Goal: Task Accomplishment & Management: Manage account settings

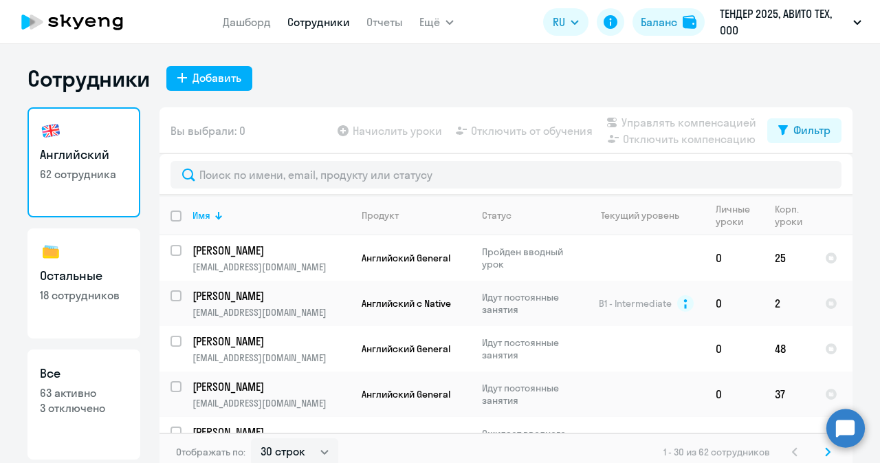
select select "30"
click at [850, 423] on circle at bounding box center [845, 427] width 38 height 38
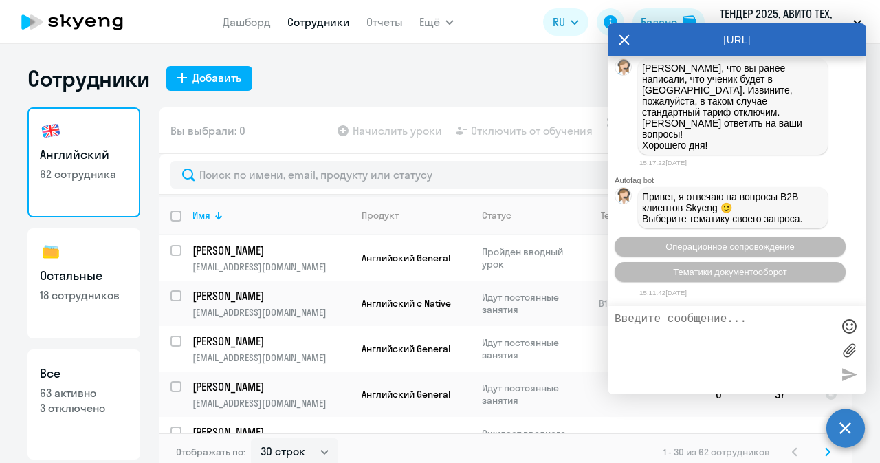
scroll to position [27313, 0]
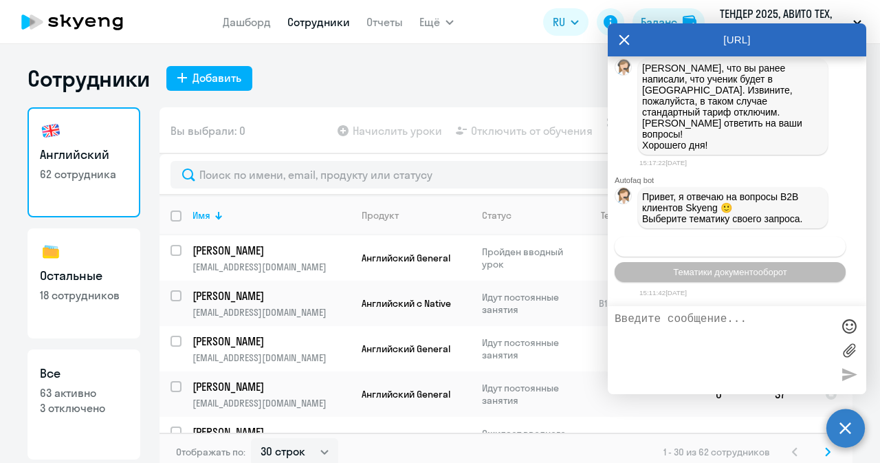
click at [682, 243] on span "Операционное сопровождение" at bounding box center [729, 246] width 129 height 10
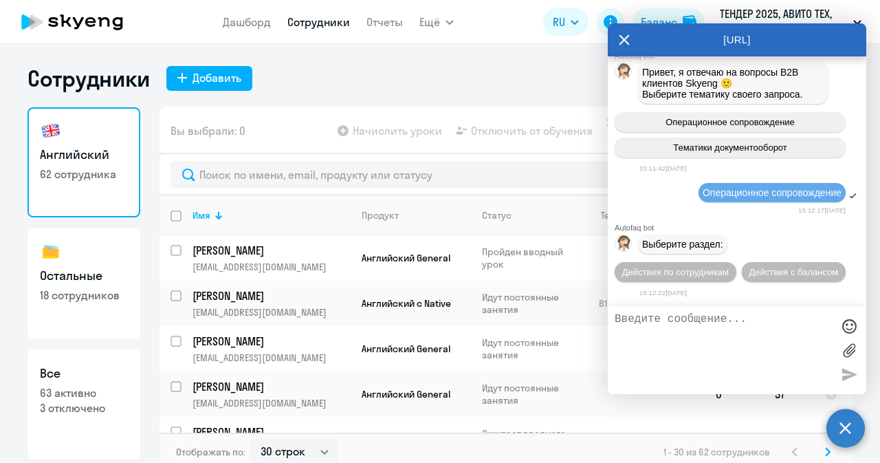
scroll to position [27438, 0]
click at [681, 267] on span "Действия по сотрудникам" at bounding box center [675, 272] width 107 height 10
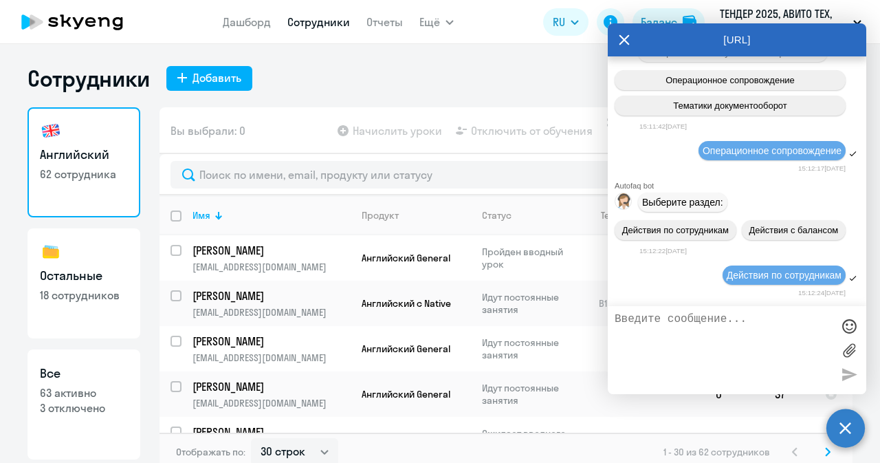
scroll to position [27640, 0]
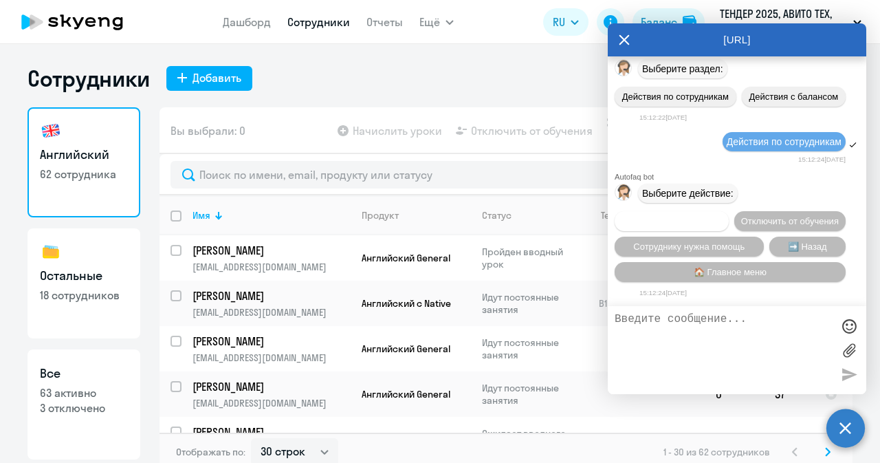
click at [699, 216] on span "Подключить к обучению" at bounding box center [671, 221] width 100 height 10
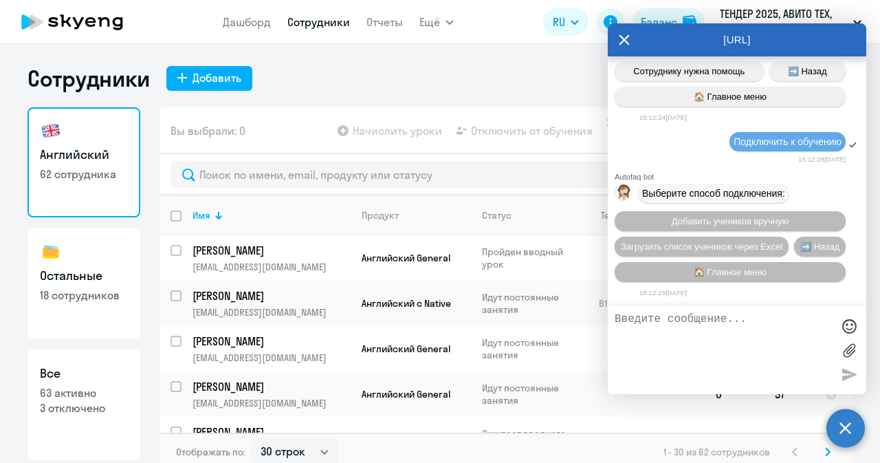
scroll to position [27817, 0]
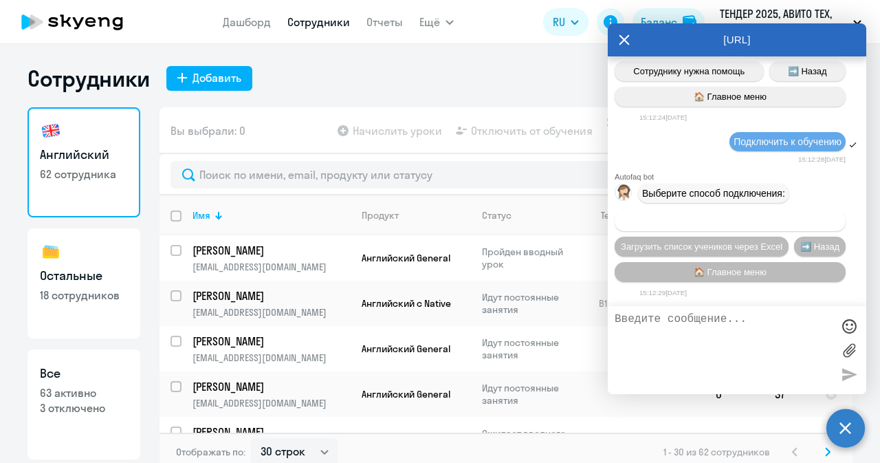
click at [694, 228] on button "Добавить учеников вручную" at bounding box center [730, 221] width 231 height 20
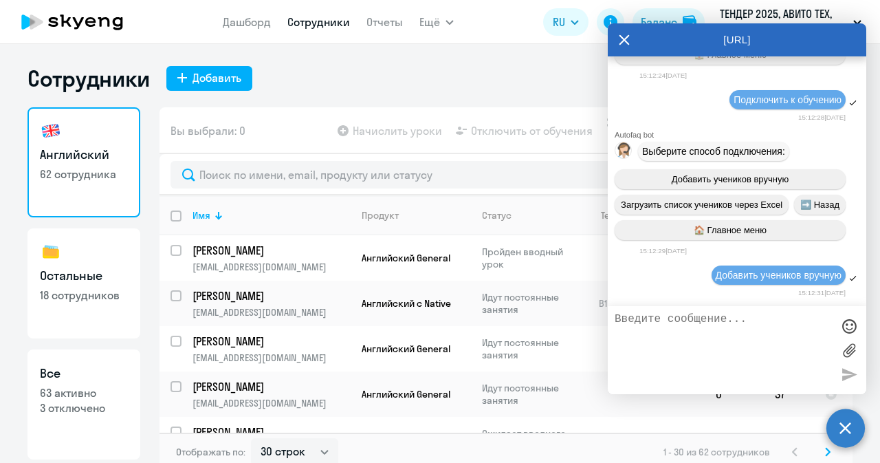
scroll to position [27859, 0]
click at [682, 339] on textarea at bounding box center [723, 350] width 217 height 74
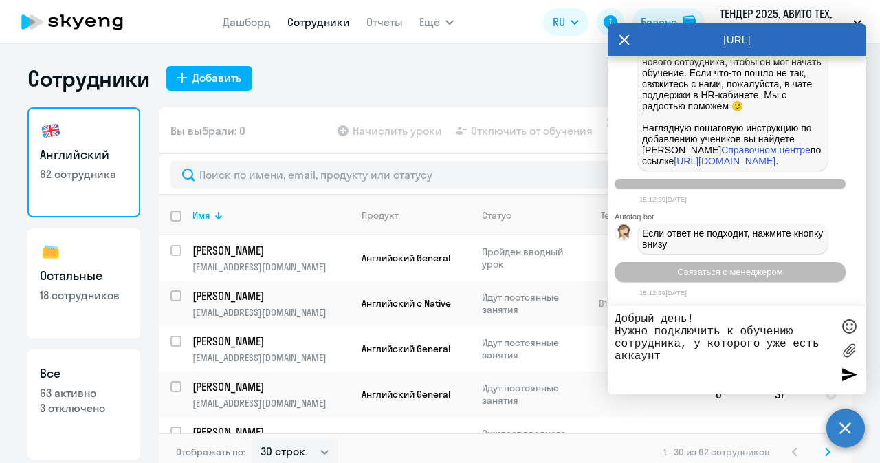
paste textarea "[PERSON_NAME]"
click at [665, 367] on textarea "Добрый день! Нужно подключить к обучению сотрудника, у которого уже есть аккаун…" at bounding box center [723, 350] width 217 height 74
click at [803, 369] on textarea "Добрый день! Нужно подключить к обучению сотрудника, у которого уже есть аккаун…" at bounding box center [723, 350] width 217 height 74
click at [755, 386] on textarea "Добрый день! Нужно подключить к обучению сотрудника, у которого уже есть аккаун…" at bounding box center [723, 350] width 217 height 74
paste textarea "[EMAIL_ADDRESS][DOMAIN_NAME]"
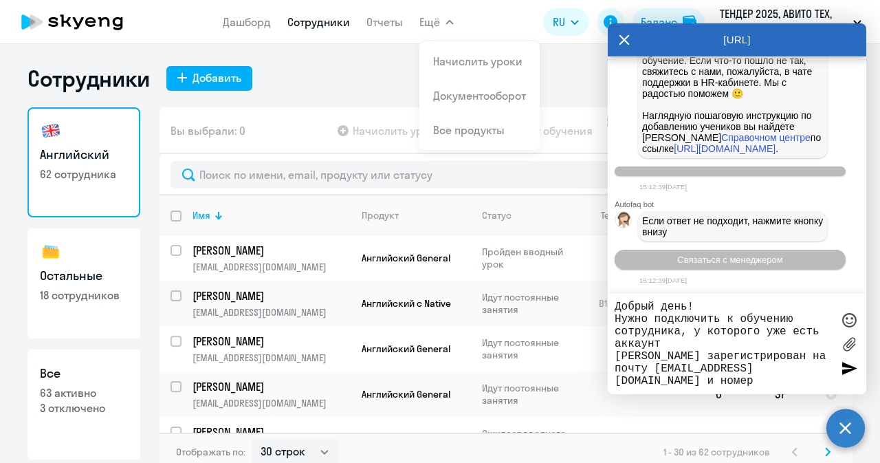
paste textarea "[PHONE_NUMBER]"
type textarea "Добрый день! Нужно подключить к обучению сотрудника, у которого уже есть аккаун…"
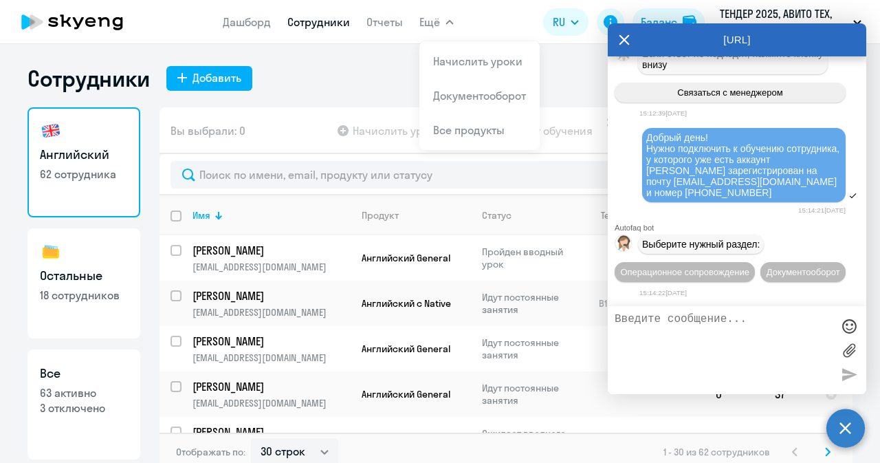
scroll to position [28714, 0]
click at [695, 262] on button "Операционное сопровождение" at bounding box center [685, 272] width 140 height 20
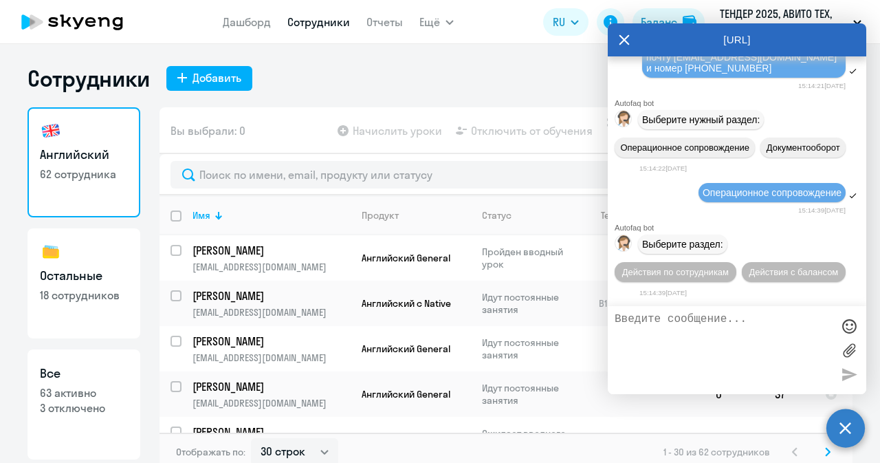
scroll to position [28838, 0]
click at [683, 279] on button "Действия по сотрудникам" at bounding box center [676, 272] width 122 height 20
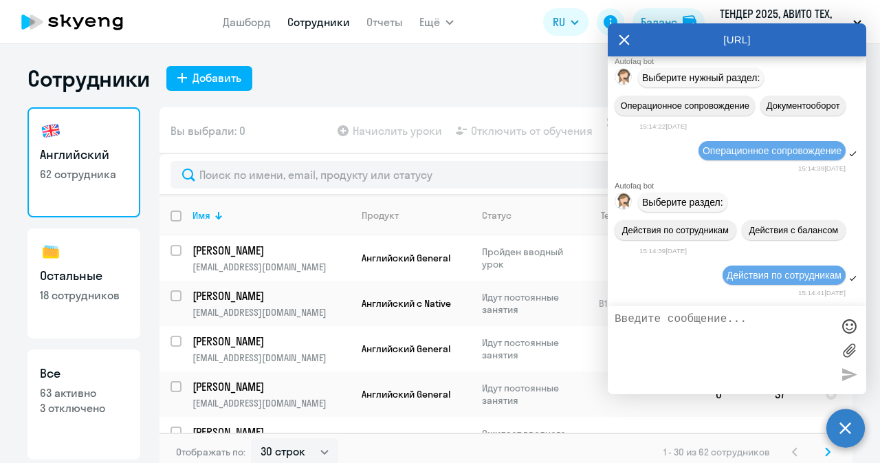
scroll to position [29041, 0]
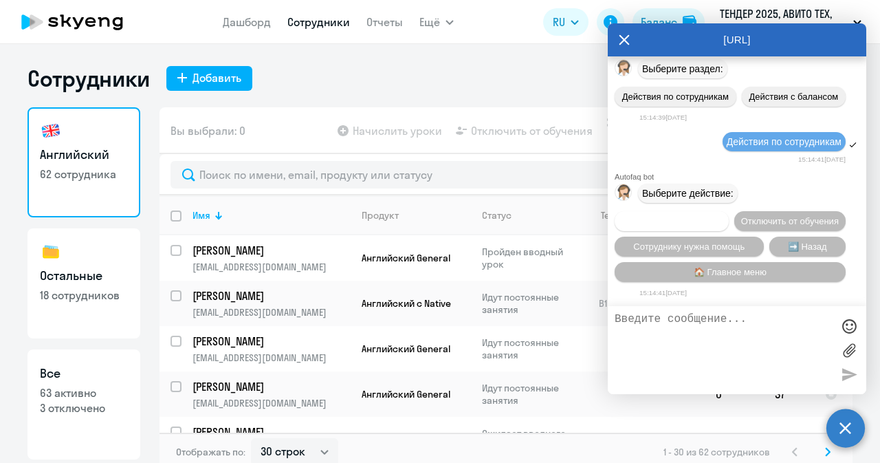
click at [709, 216] on span "Подключить к обучению" at bounding box center [671, 221] width 100 height 10
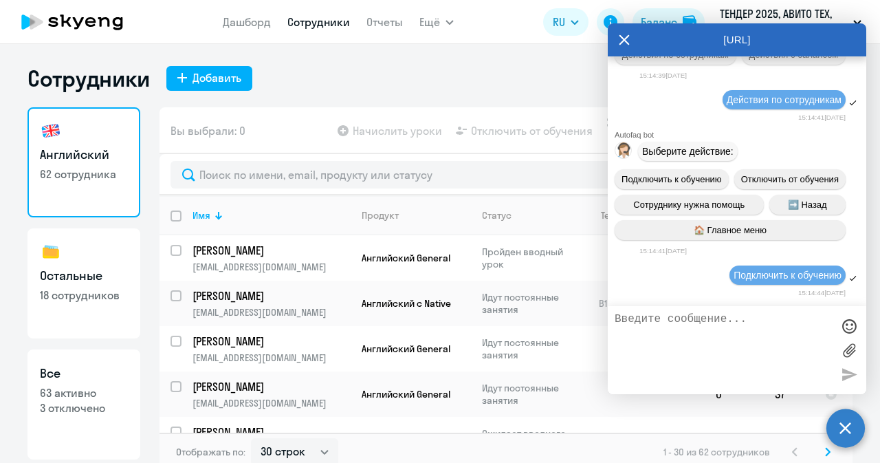
scroll to position [29218, 0]
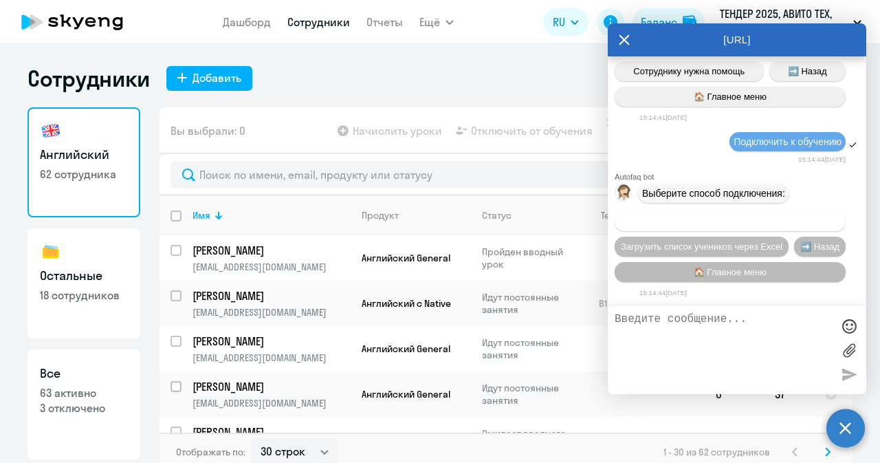
click at [692, 220] on span "Добавить учеников вручную" at bounding box center [730, 221] width 117 height 10
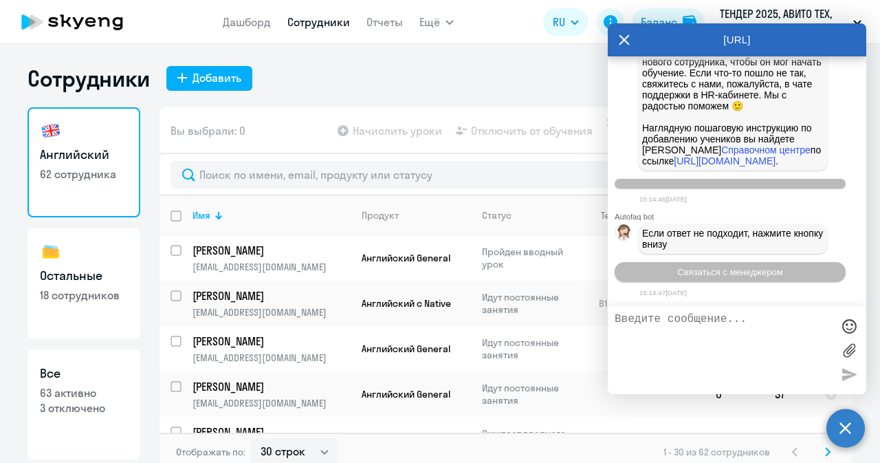
scroll to position [29899, 0]
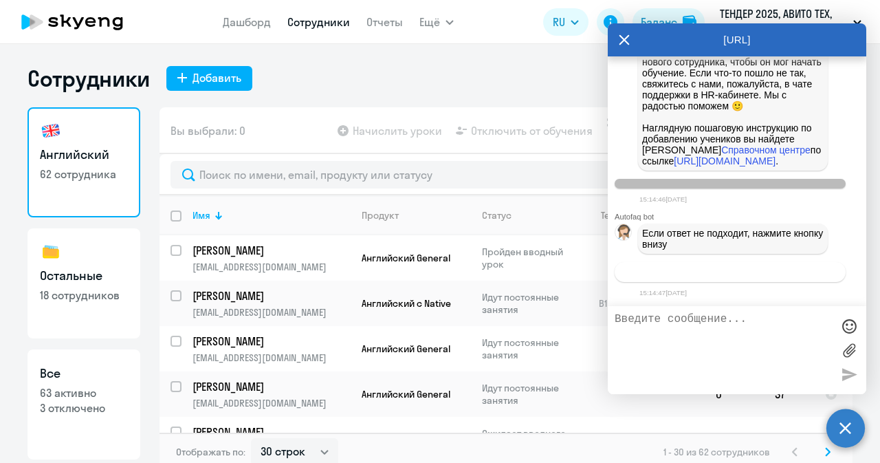
click at [692, 274] on span "Связаться с менеджером" at bounding box center [729, 272] width 105 height 10
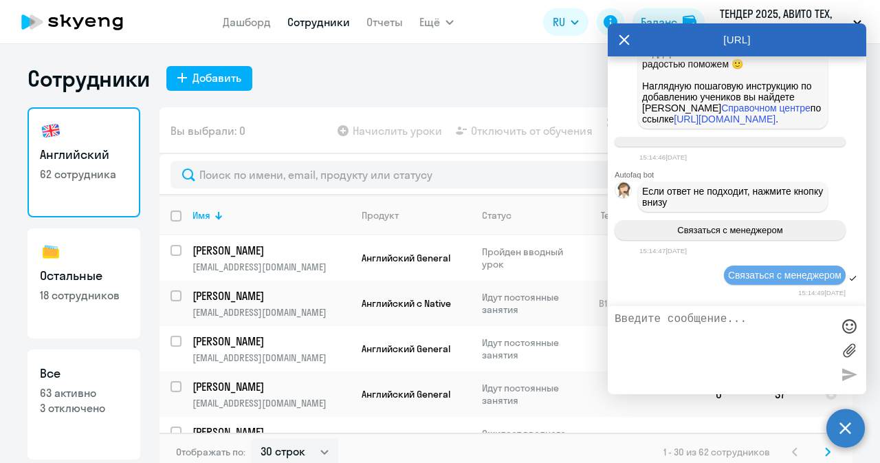
scroll to position [28667, 0]
drag, startPoint x: 648, startPoint y: 144, endPoint x: 713, endPoint y: 219, distance: 99.4
click at [690, 318] on textarea at bounding box center [723, 350] width 217 height 74
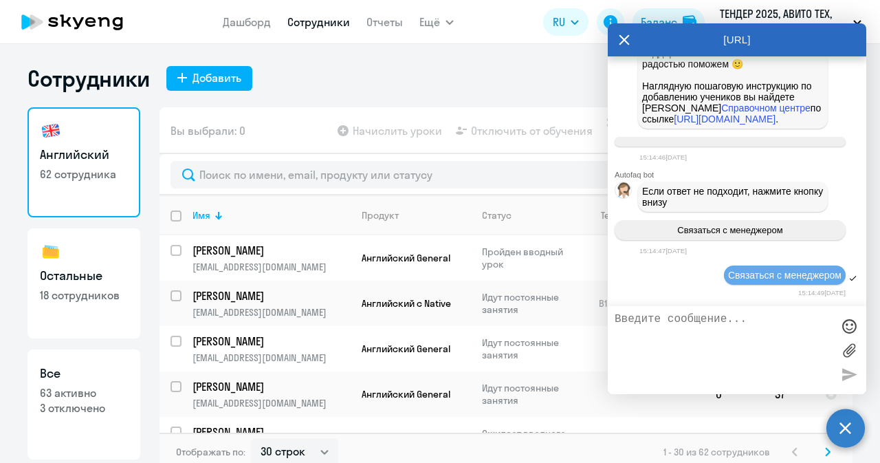
type textarea "М"
paste textarea "[PHONE_NUMBER]"
type textarea "+"
drag, startPoint x: 647, startPoint y: 215, endPoint x: 714, endPoint y: 287, distance: 97.8
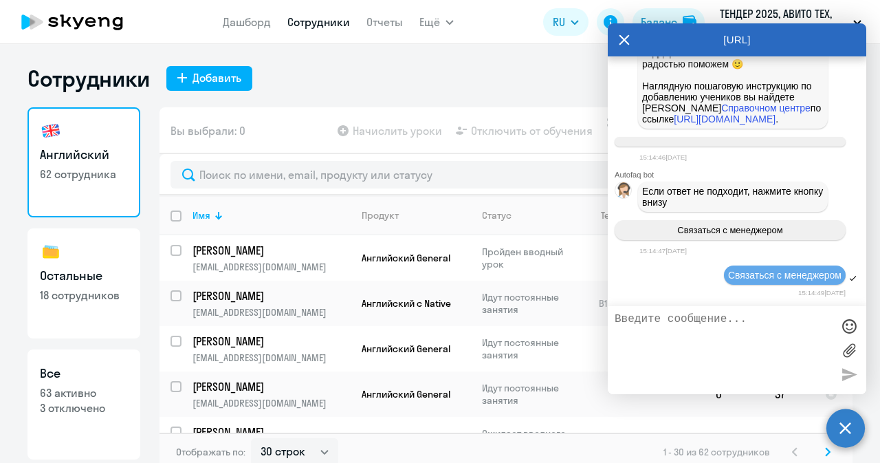
copy span "Добрый день! Нужно подключить к обучению сотрудника, у которого уже есть аккаун…"
click at [705, 322] on textarea at bounding box center [723, 350] width 217 height 74
paste textarea "Добрый день! Нужно подключить к обучению сотрудника, у которого уже есть аккаун…"
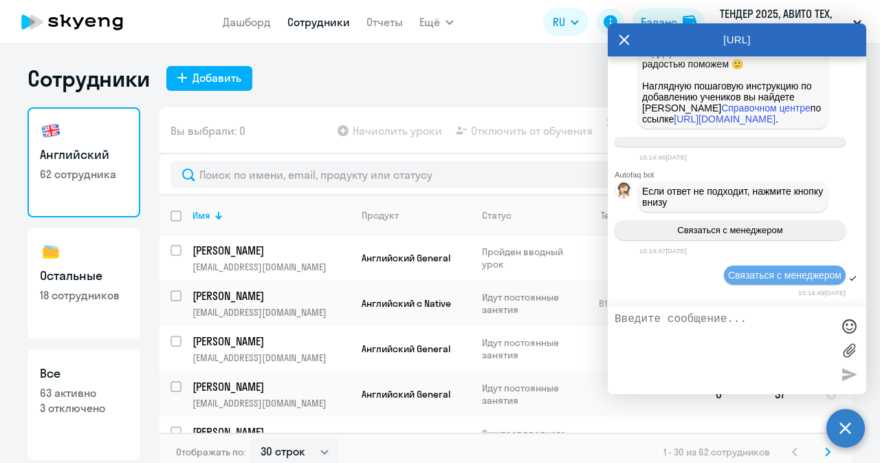
type textarea "Добрый день! Нужно подключить к обучению сотрудника, у которого уже есть аккаун…"
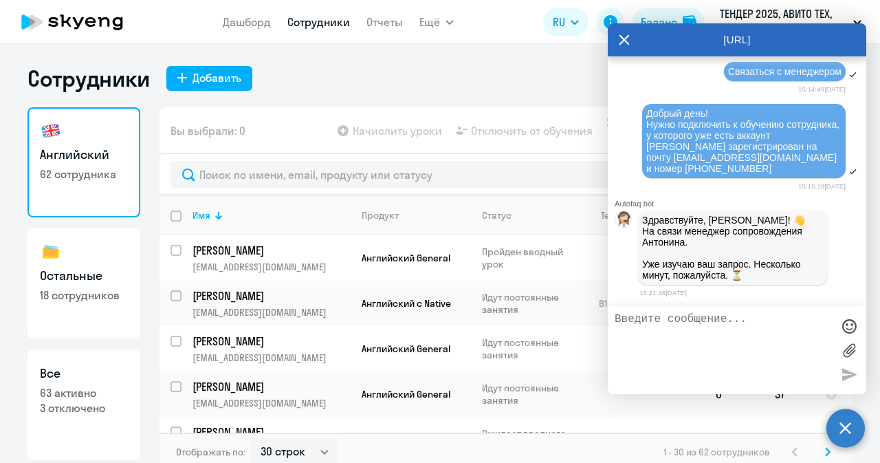
scroll to position [30159, 0]
type textarea "юр.лицо авито тех"
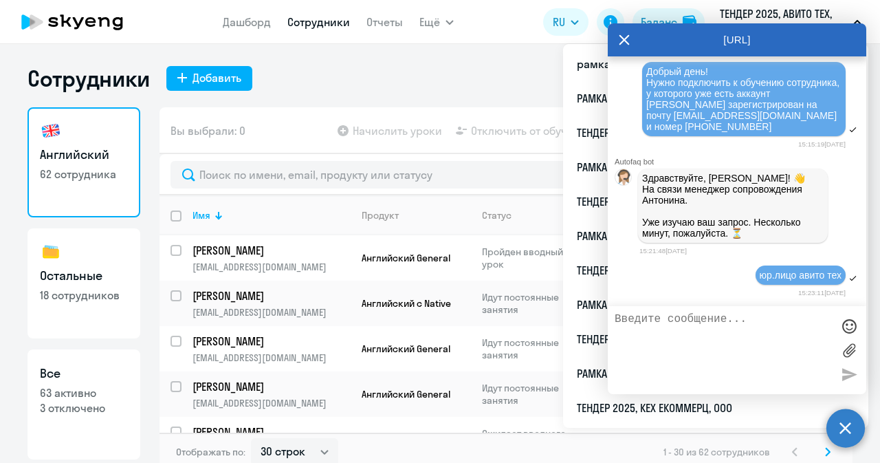
click at [627, 43] on icon at bounding box center [624, 40] width 10 height 10
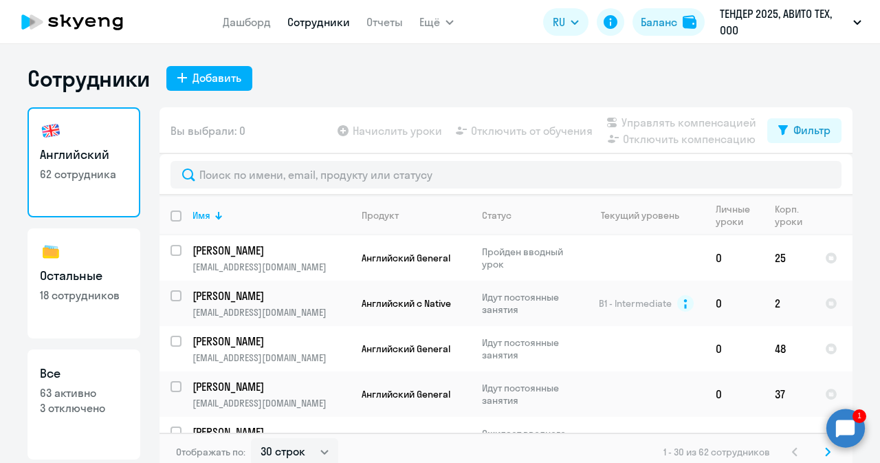
click at [843, 424] on circle at bounding box center [845, 427] width 38 height 38
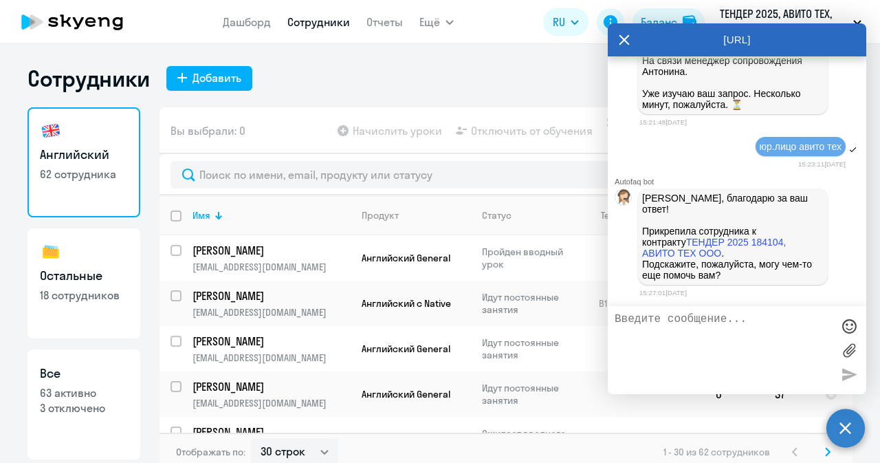
scroll to position [0, 0]
click at [617, 41] on div "[URL]" at bounding box center [737, 39] width 258 height 33
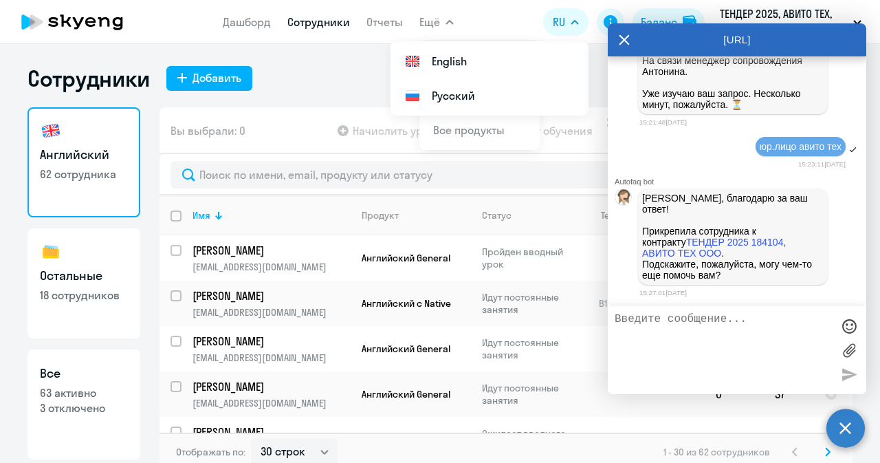
click at [621, 38] on icon at bounding box center [624, 39] width 11 height 33
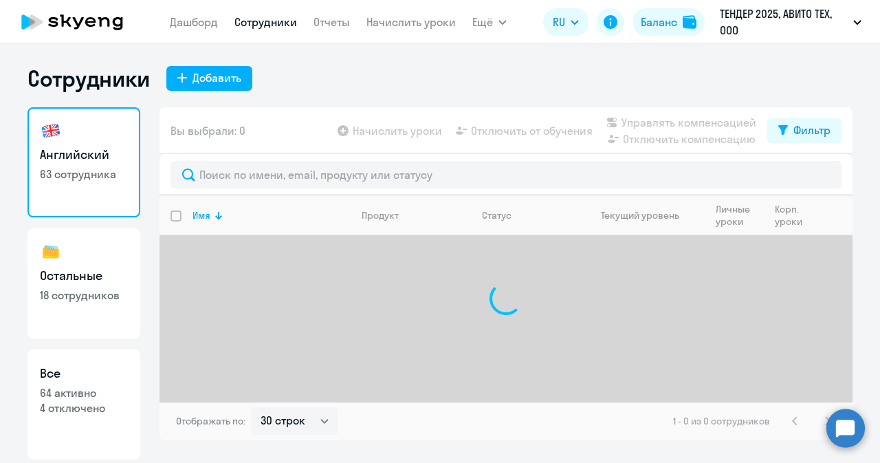
select select "30"
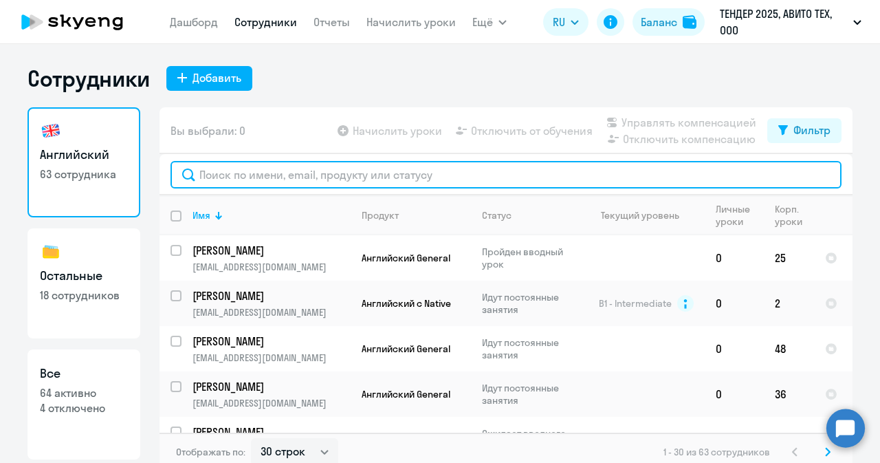
click at [225, 175] on input "text" at bounding box center [505, 174] width 671 height 27
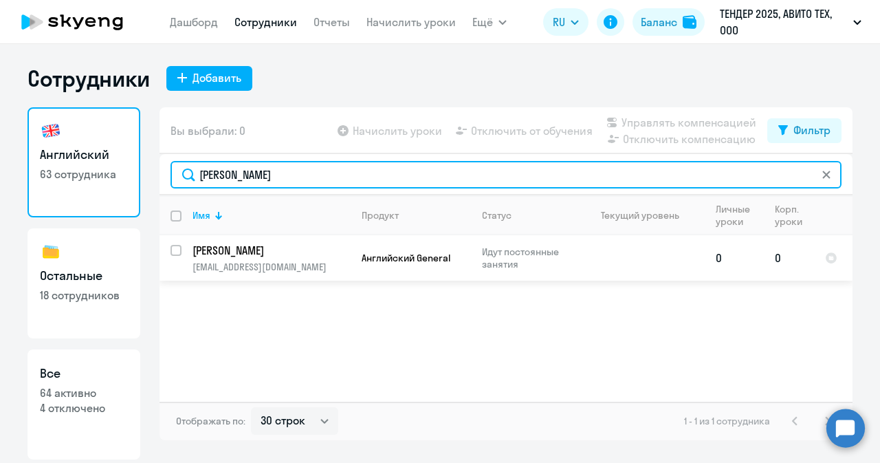
type input "асташов"
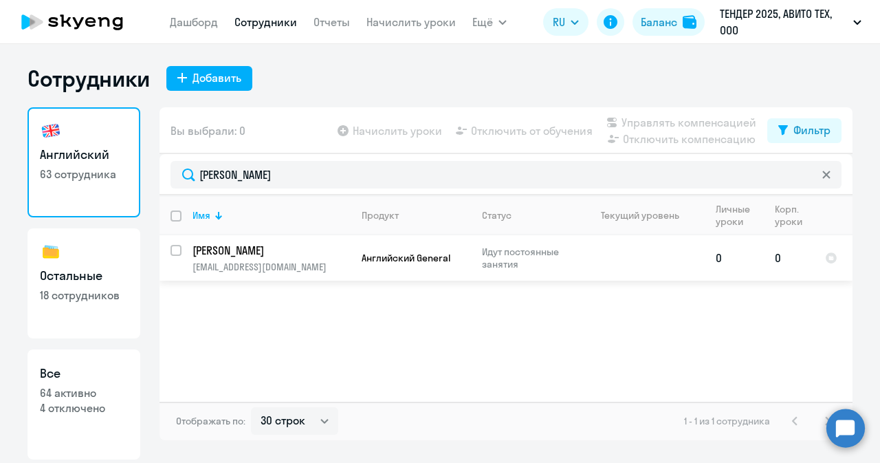
click at [295, 270] on p "[EMAIL_ADDRESS][DOMAIN_NAME]" at bounding box center [270, 267] width 157 height 12
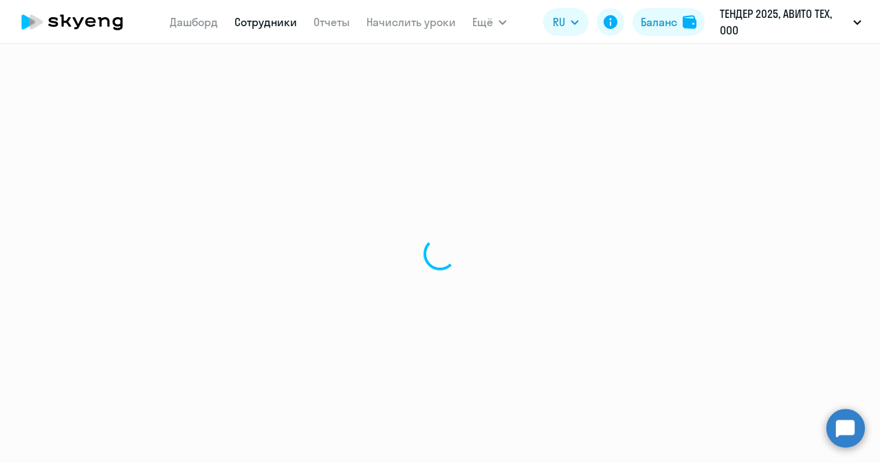
select select "english"
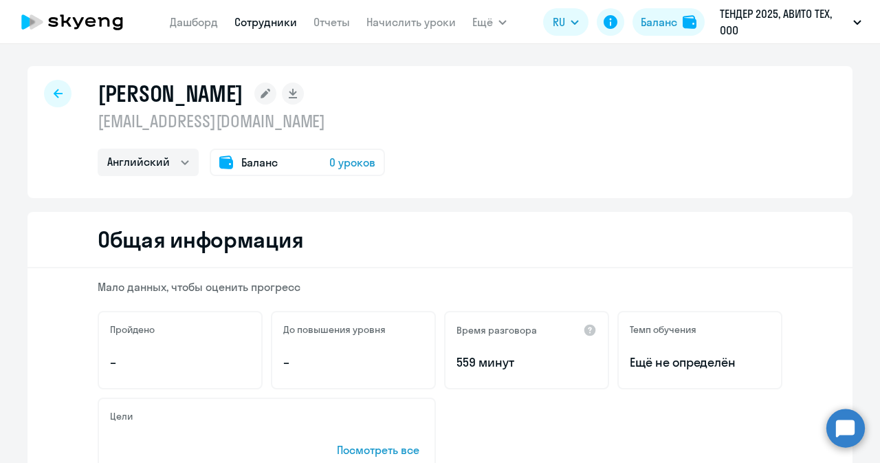
click at [350, 168] on span "0 уроков" at bounding box center [352, 162] width 46 height 16
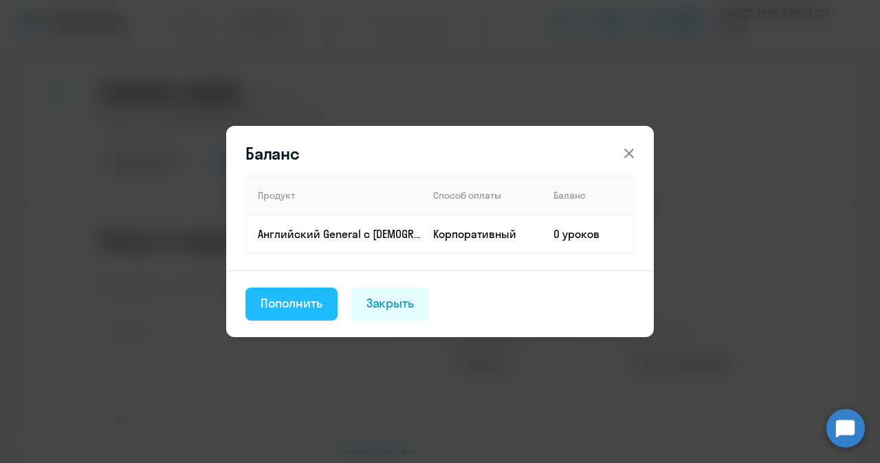
click at [309, 302] on div "Пополнить" at bounding box center [292, 303] width 62 height 18
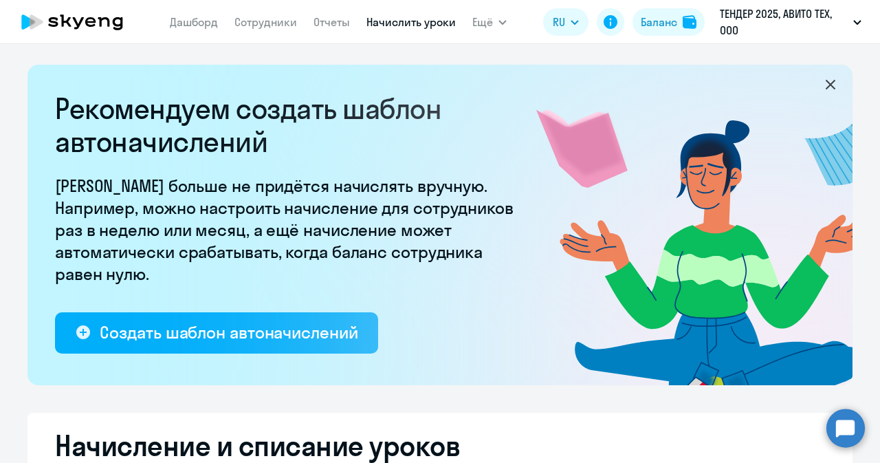
select select "10"
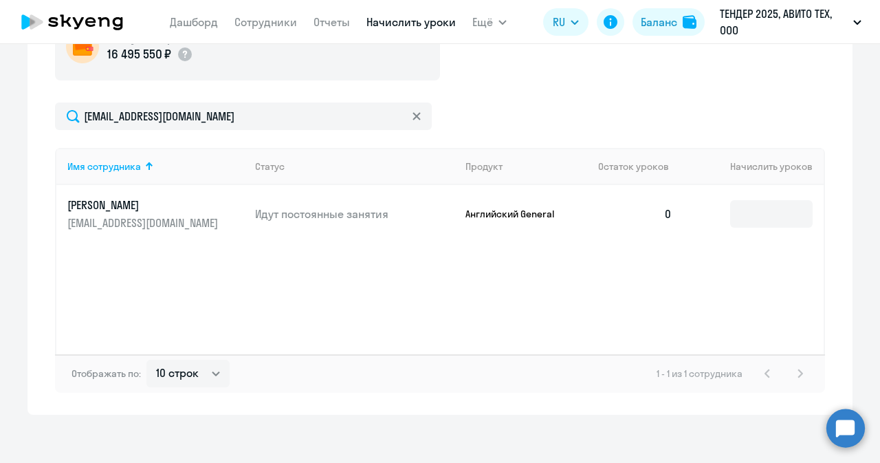
scroll to position [546, 0]
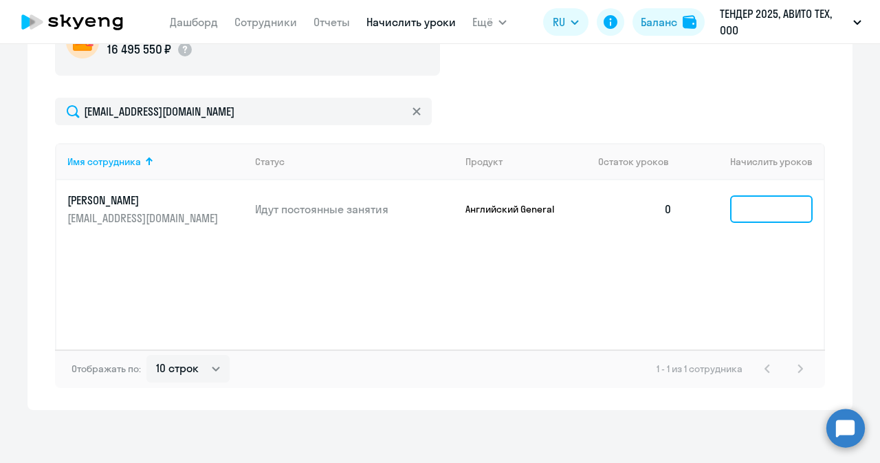
click at [778, 207] on input at bounding box center [771, 208] width 82 height 27
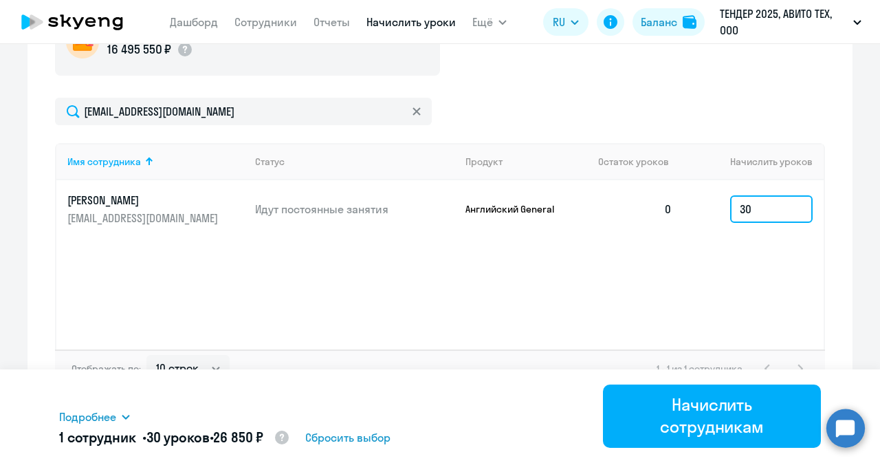
type input "30"
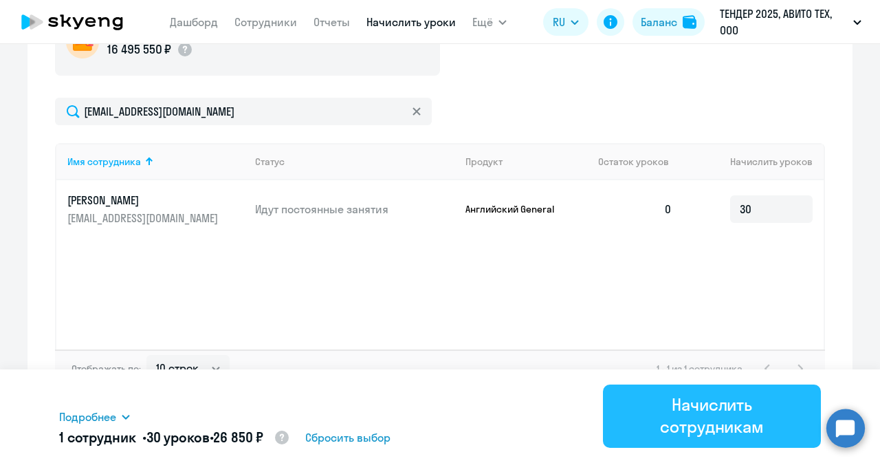
click at [701, 412] on div "Начислить сотрудникам" at bounding box center [711, 415] width 179 height 44
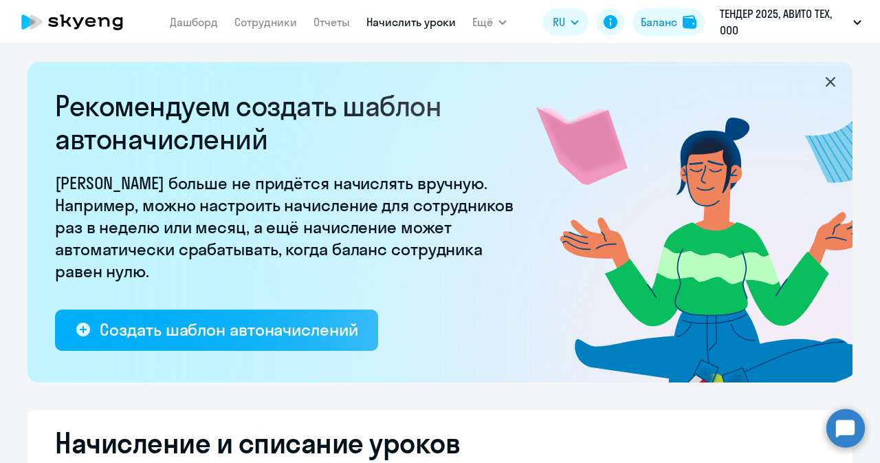
scroll to position [0, 0]
